Goal: Task Accomplishment & Management: Manage account settings

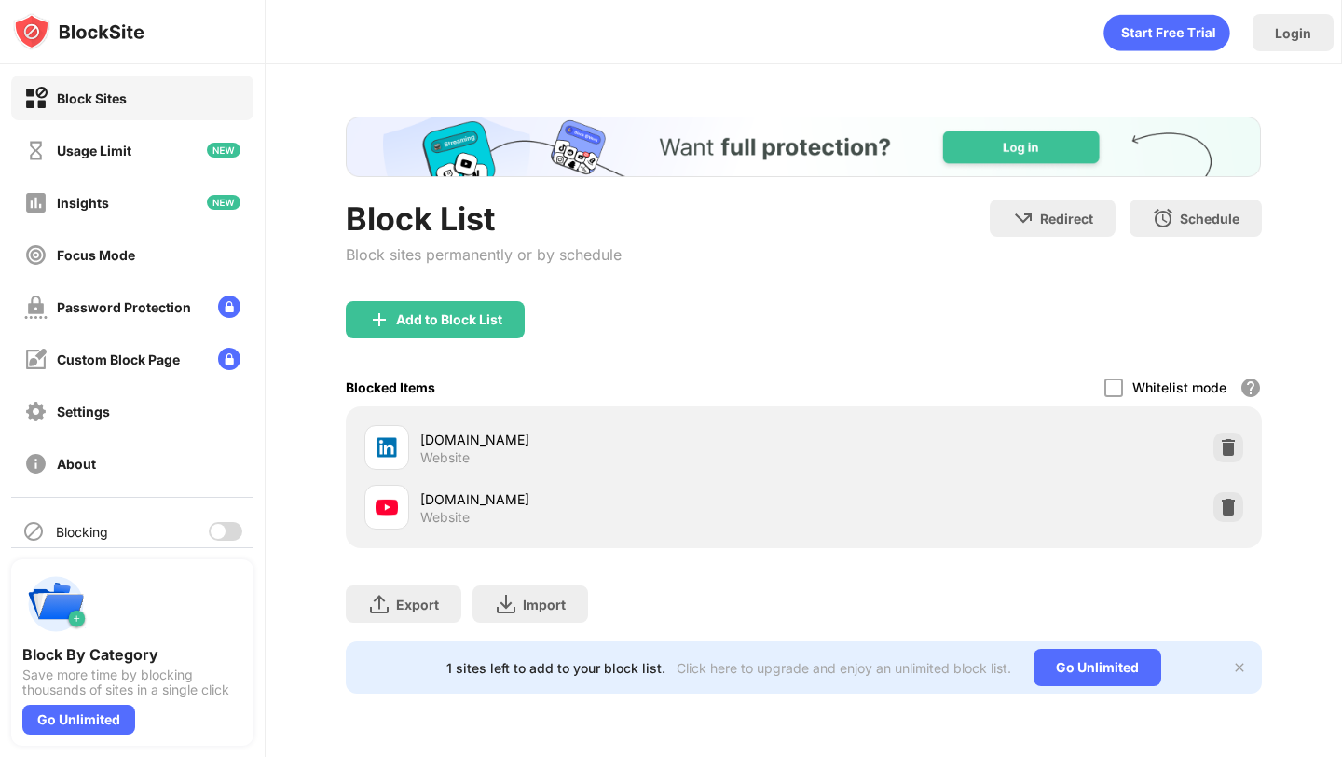
scroll to position [62, 0]
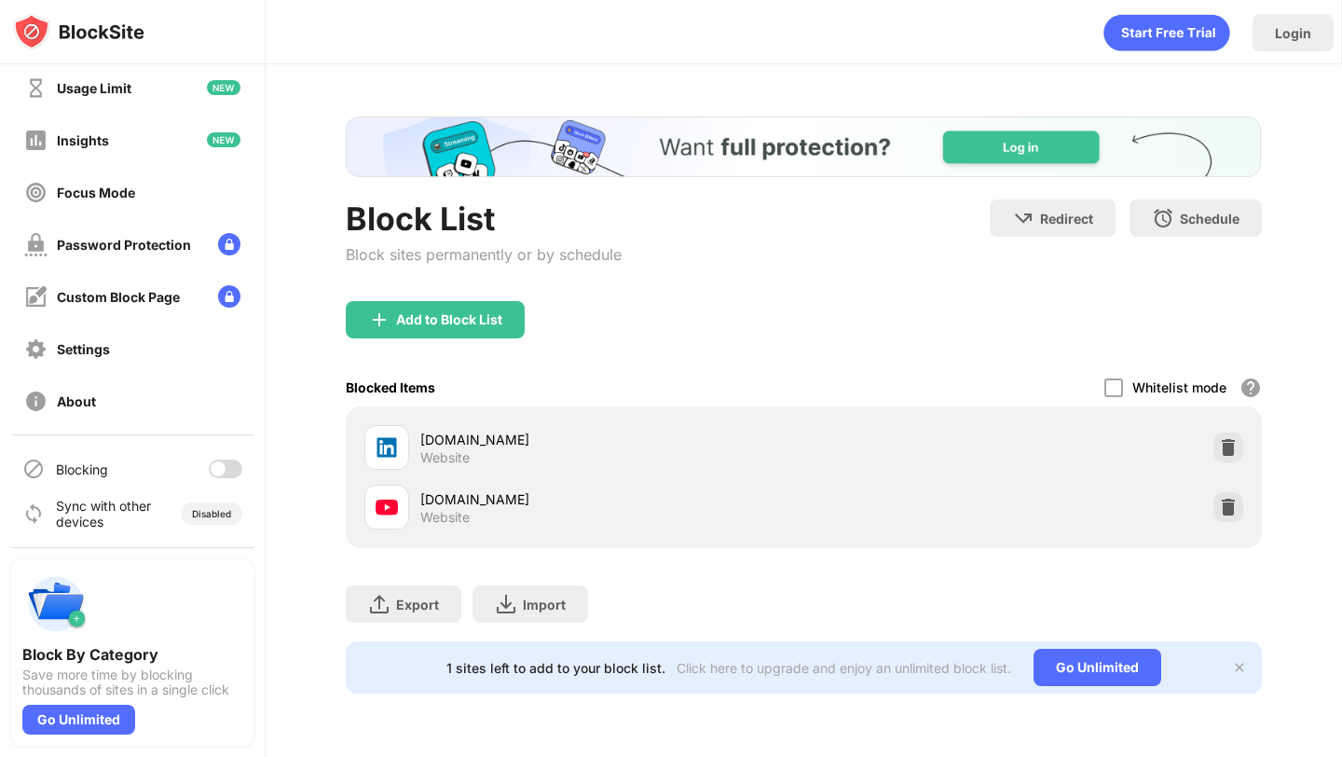
click at [228, 464] on div at bounding box center [226, 469] width 34 height 19
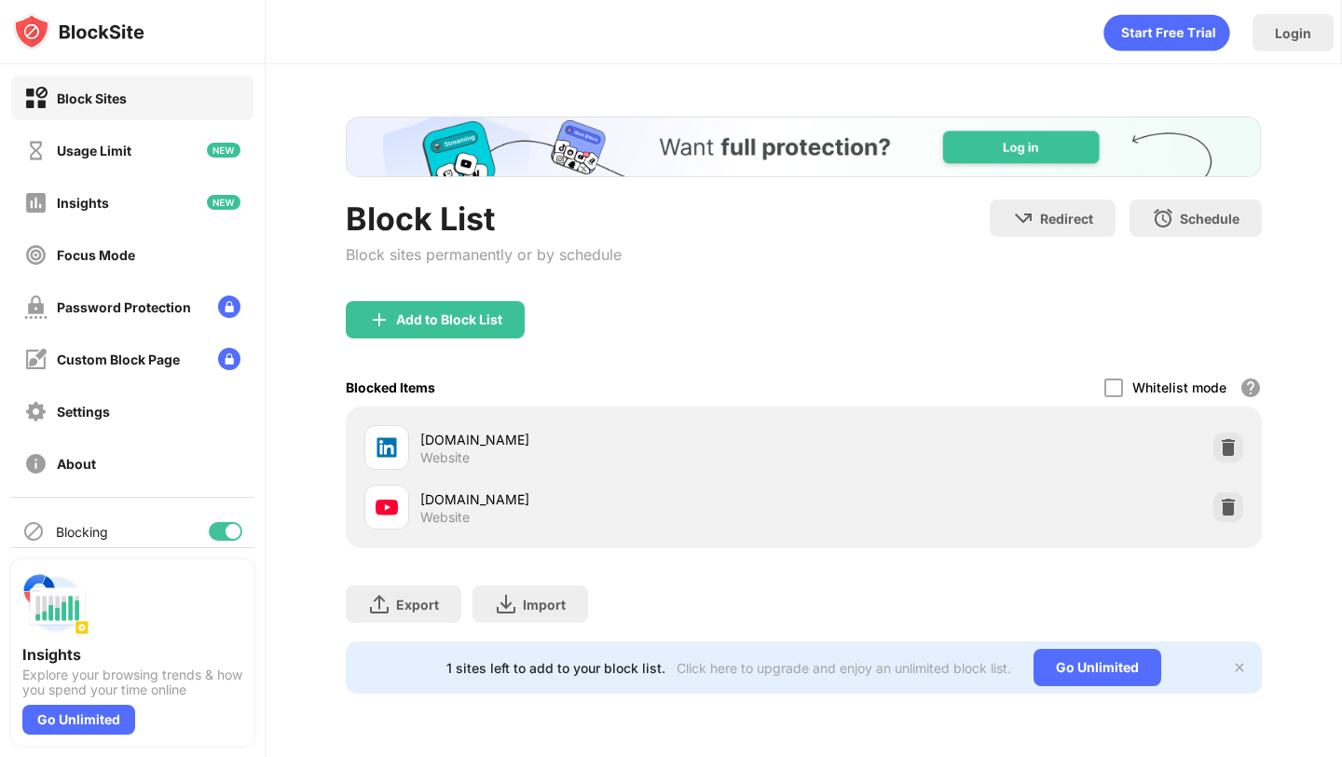
click at [220, 530] on div at bounding box center [226, 531] width 34 height 19
click at [229, 531] on div at bounding box center [226, 531] width 34 height 19
